Goal: Check status

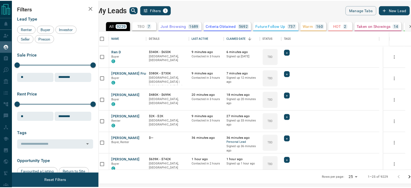
scroll to position [135, 309]
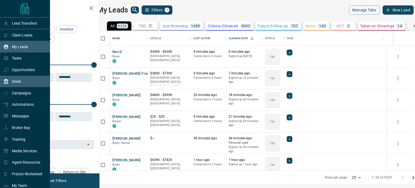
click at [25, 83] on div "Deals" at bounding box center [25, 82] width 50 height 12
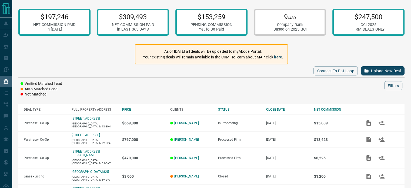
scroll to position [20, 0]
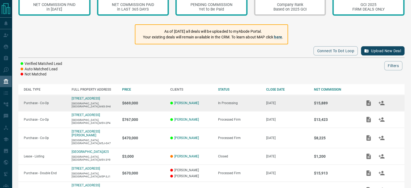
click at [272, 105] on td "[DATE]" at bounding box center [285, 103] width 48 height 16
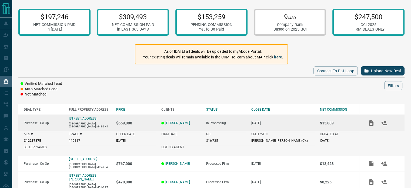
scroll to position [0, 0]
click at [261, 127] on td "[DATE]" at bounding box center [280, 123] width 69 height 16
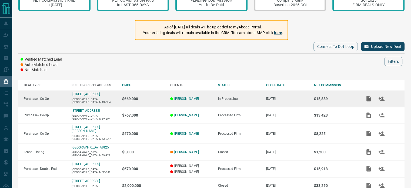
scroll to position [24, 0]
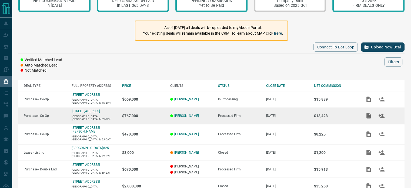
click at [215, 119] on td "Processed Firm" at bounding box center [237, 116] width 48 height 16
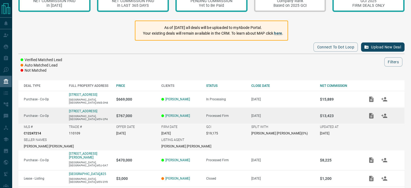
click at [215, 119] on td "Processed Firm" at bounding box center [223, 116] width 45 height 16
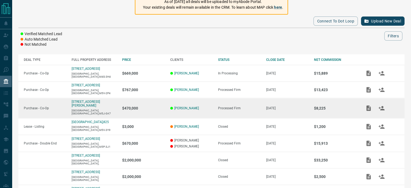
scroll to position [51, 0]
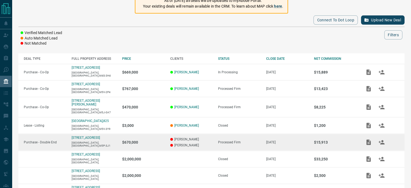
click at [255, 140] on div "Processed Firm" at bounding box center [239, 142] width 42 height 4
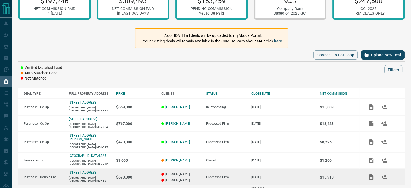
scroll to position [0, 0]
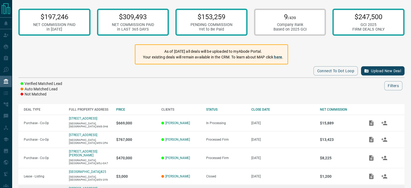
click at [203, 88] on div at bounding box center [228, 85] width 312 height 9
